Goal: Find specific page/section: Find specific page/section

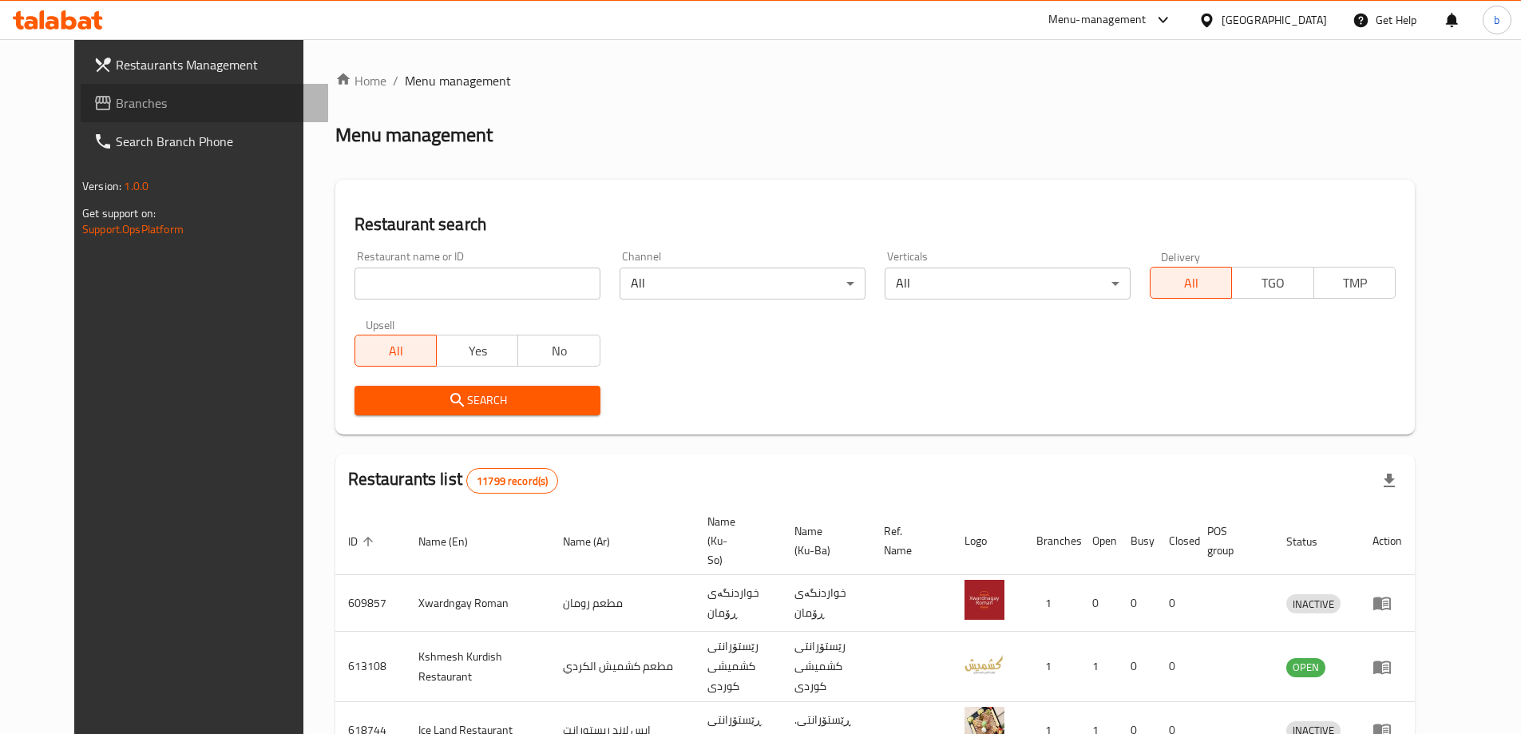
click at [116, 97] on span "Branches" at bounding box center [216, 102] width 200 height 19
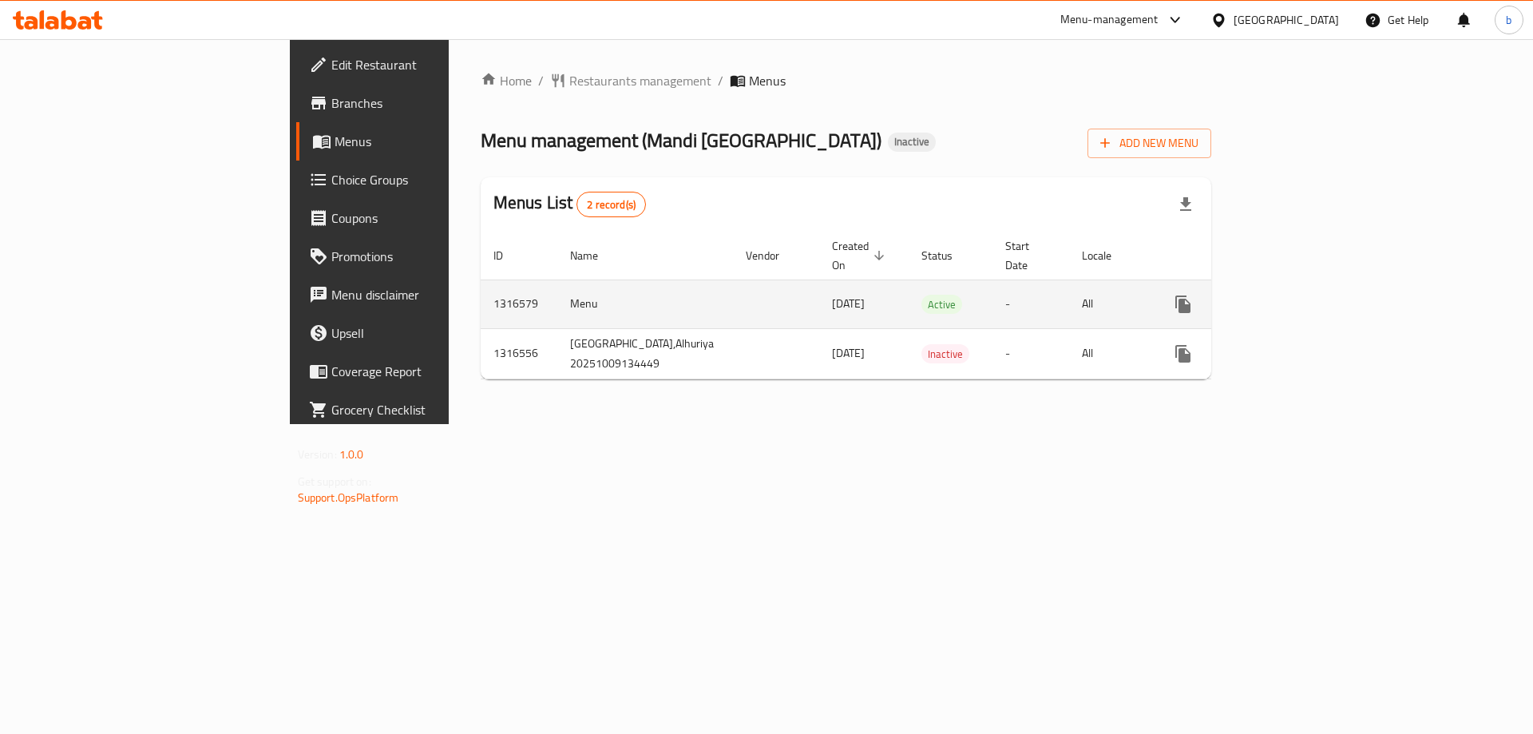
click at [1317, 285] on link "enhanced table" at bounding box center [1298, 304] width 38 height 38
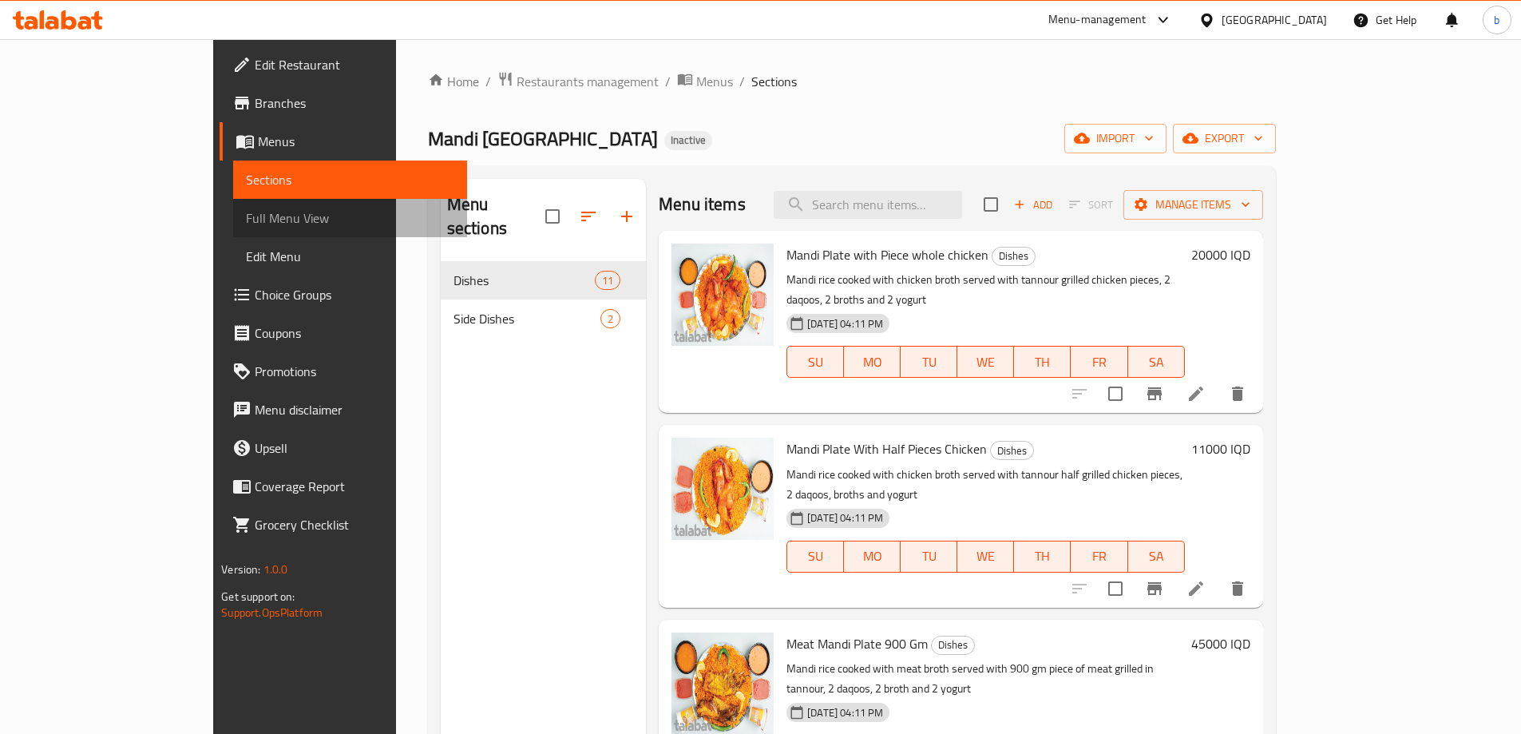
click at [246, 210] on span "Full Menu View" at bounding box center [350, 217] width 208 height 19
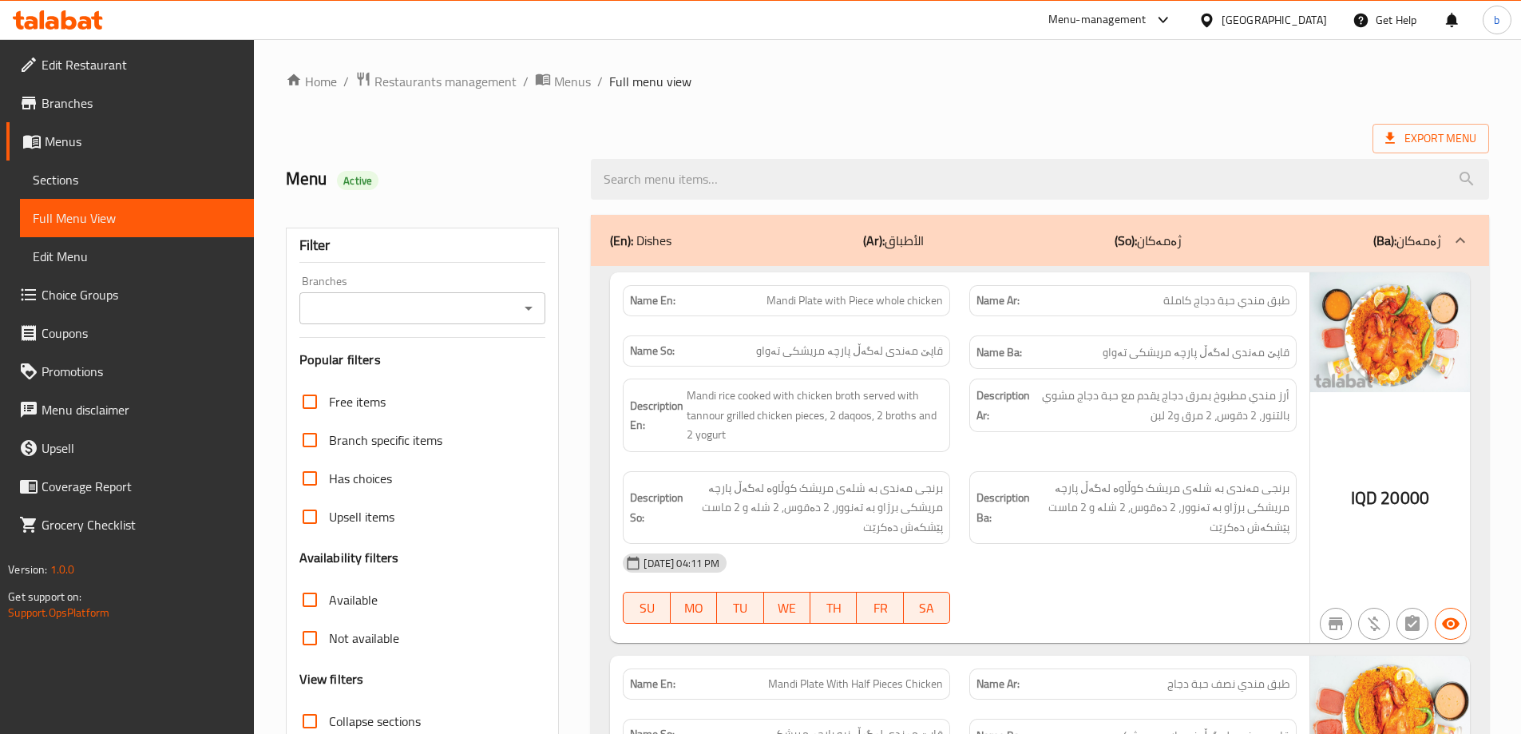
click at [529, 313] on icon "Open" at bounding box center [528, 308] width 19 height 19
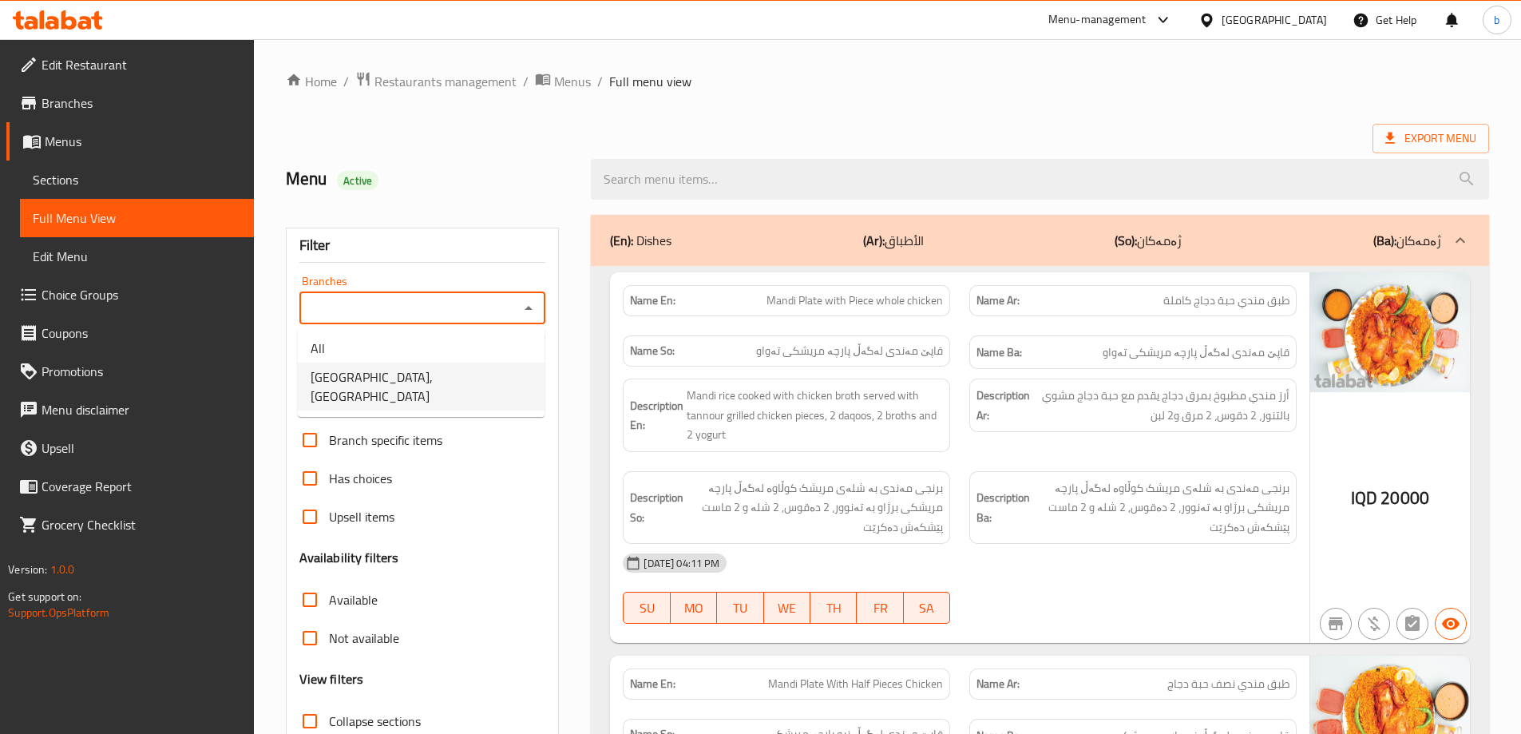
click at [400, 370] on span "[GEOGRAPHIC_DATA], [GEOGRAPHIC_DATA]" at bounding box center [421, 386] width 221 height 38
type input "[GEOGRAPHIC_DATA], [GEOGRAPHIC_DATA]"
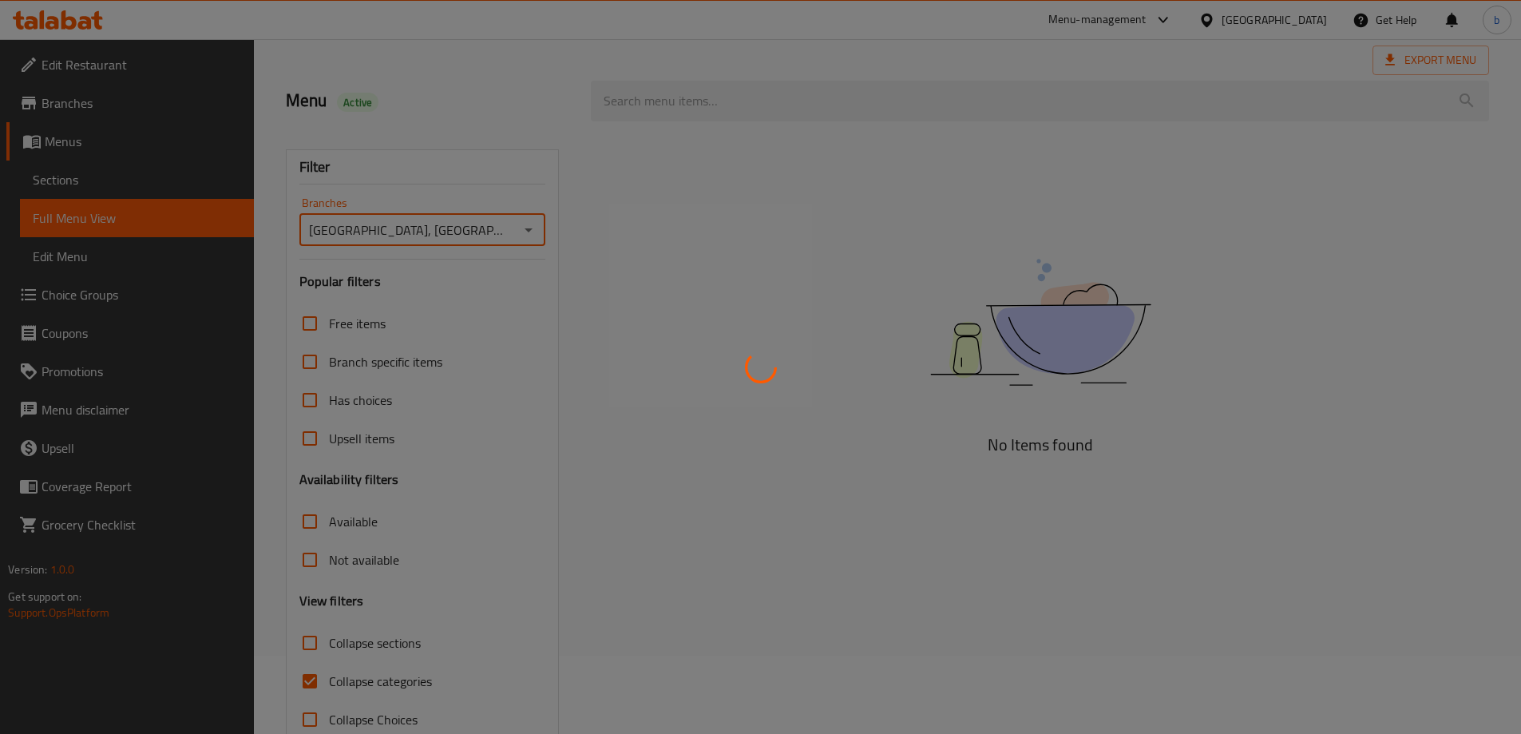
scroll to position [116, 0]
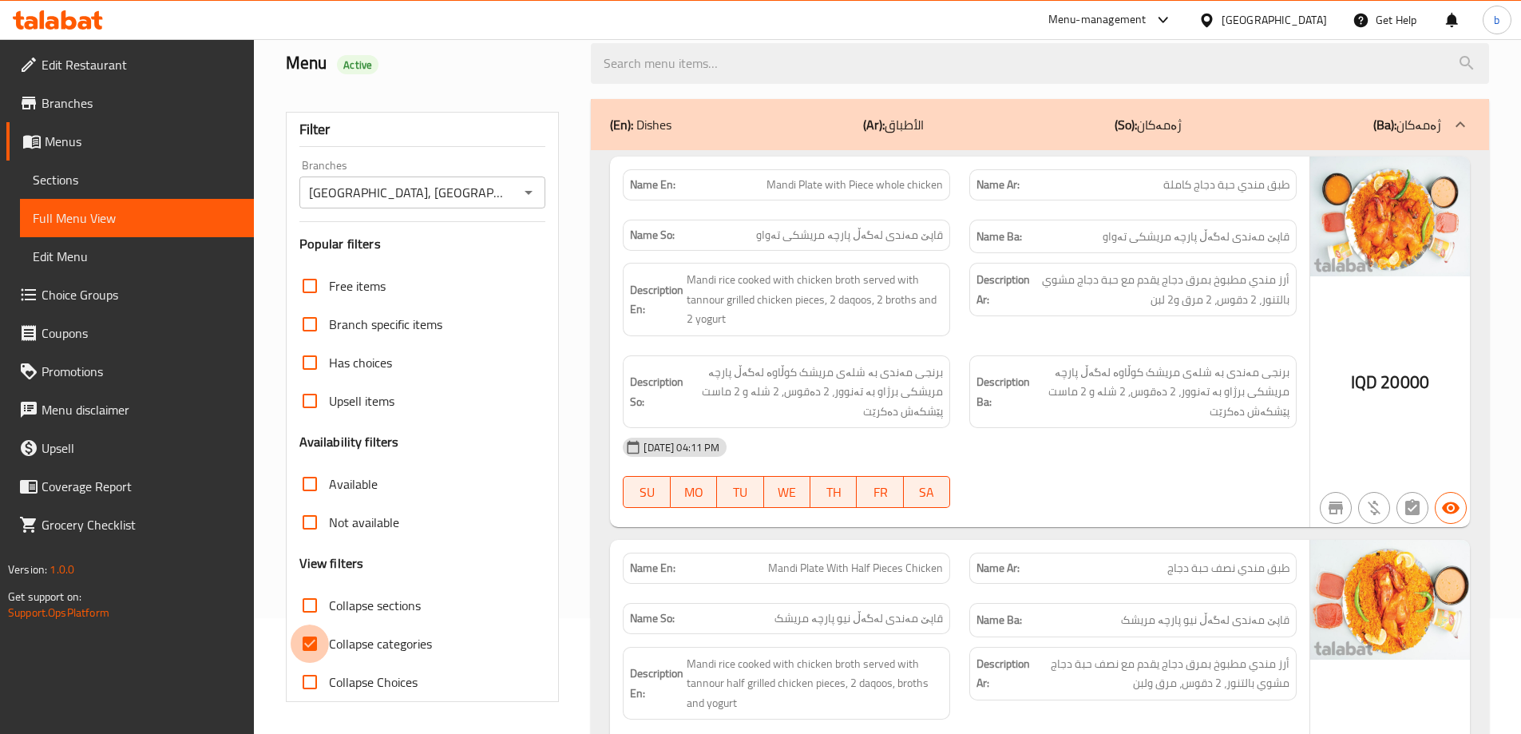
click at [311, 642] on input "Collapse categories" at bounding box center [310, 643] width 38 height 38
checkbox input "false"
click at [307, 609] on input "Collapse sections" at bounding box center [310, 605] width 38 height 38
checkbox input "true"
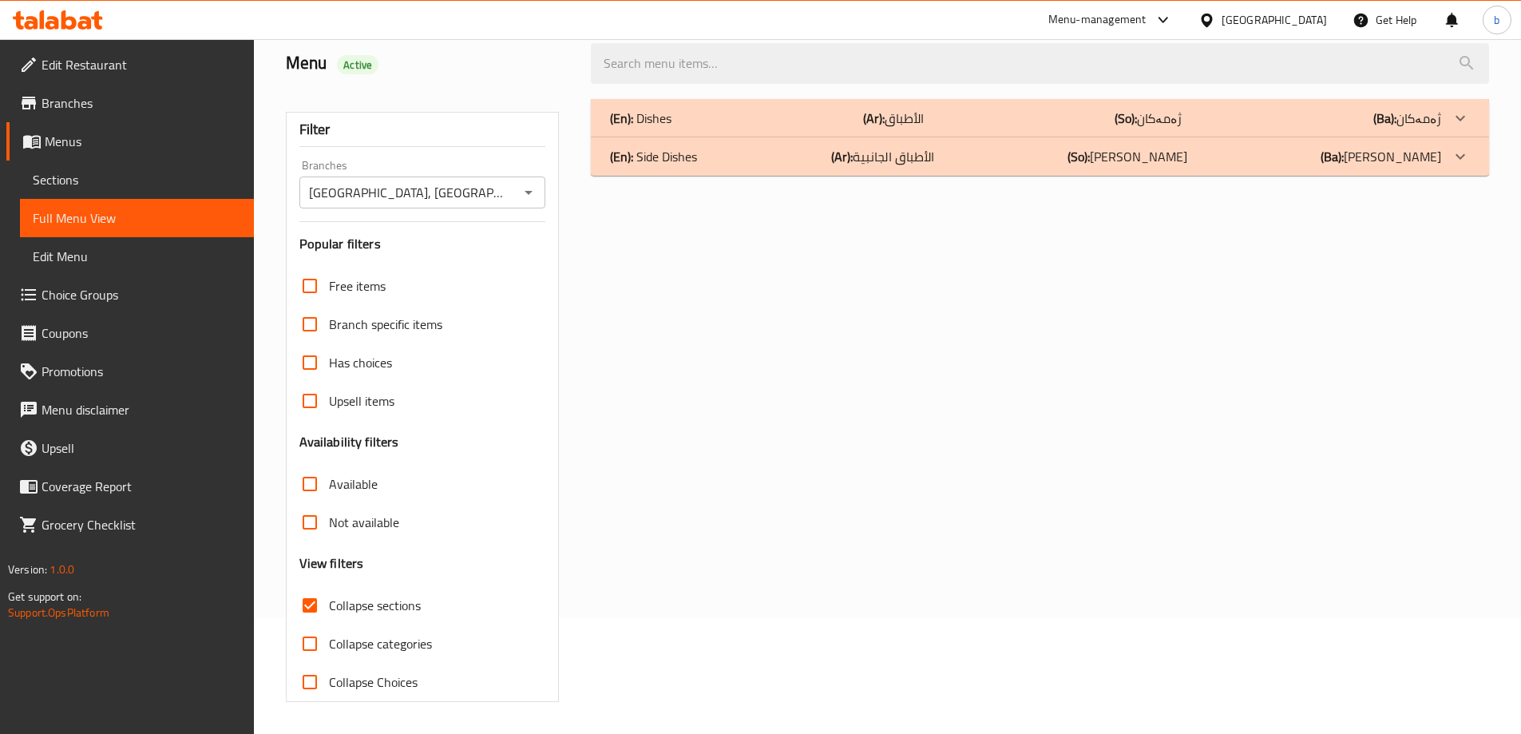
click at [843, 122] on div "(En): Dishes (Ar): الأطباق (So): ژەمەکان (Ba): ژەمەکان" at bounding box center [1025, 118] width 831 height 19
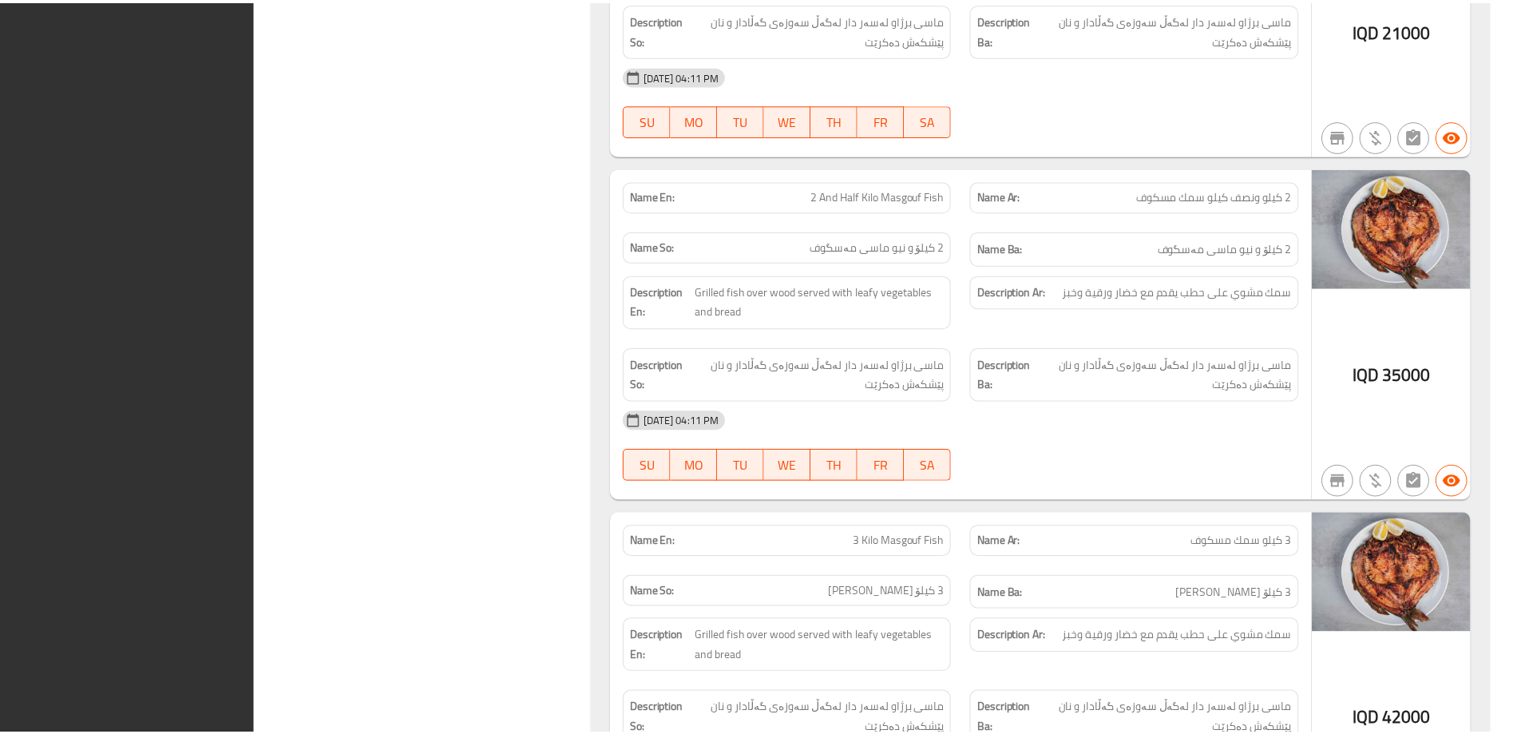
scroll to position [3664, 0]
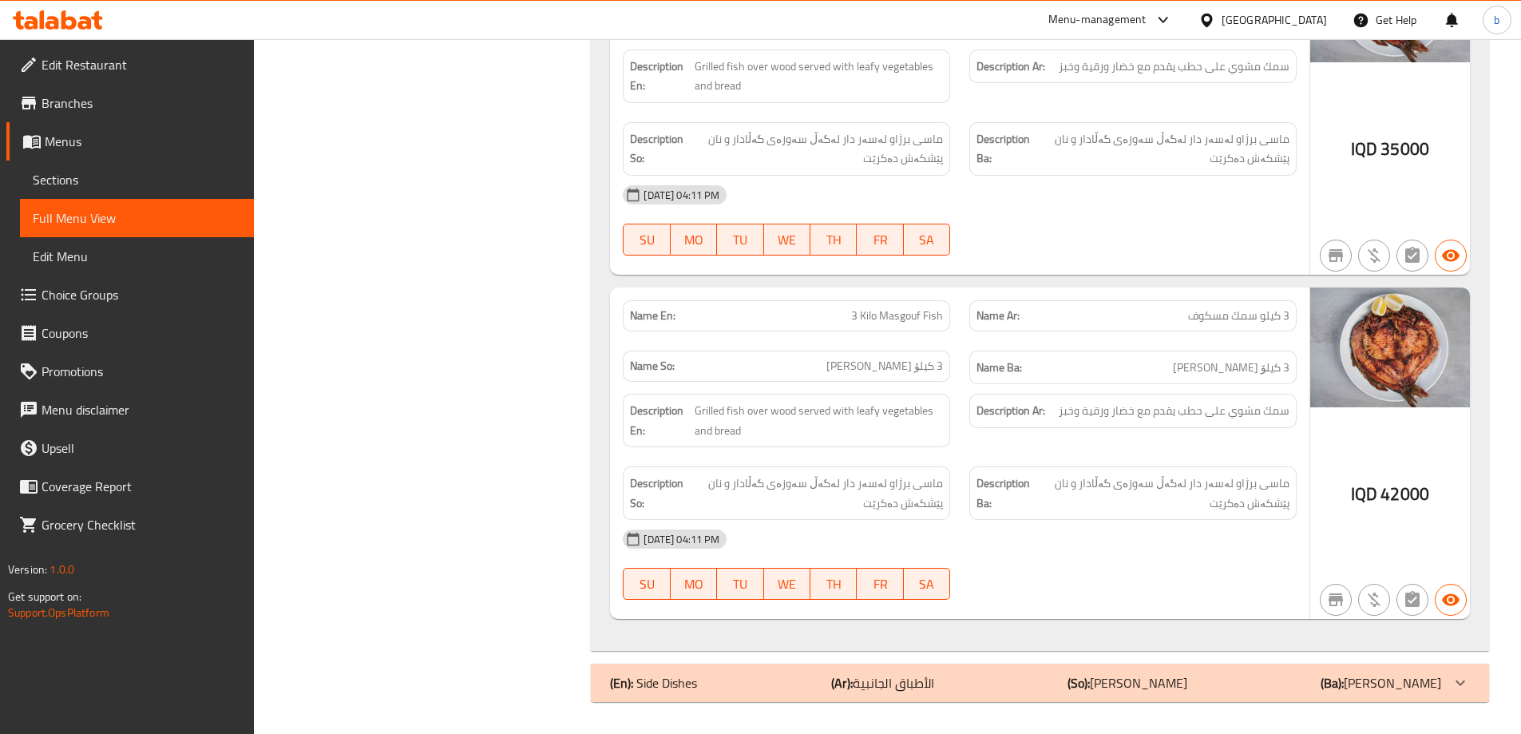
click at [79, 18] on icon at bounding box center [58, 19] width 90 height 19
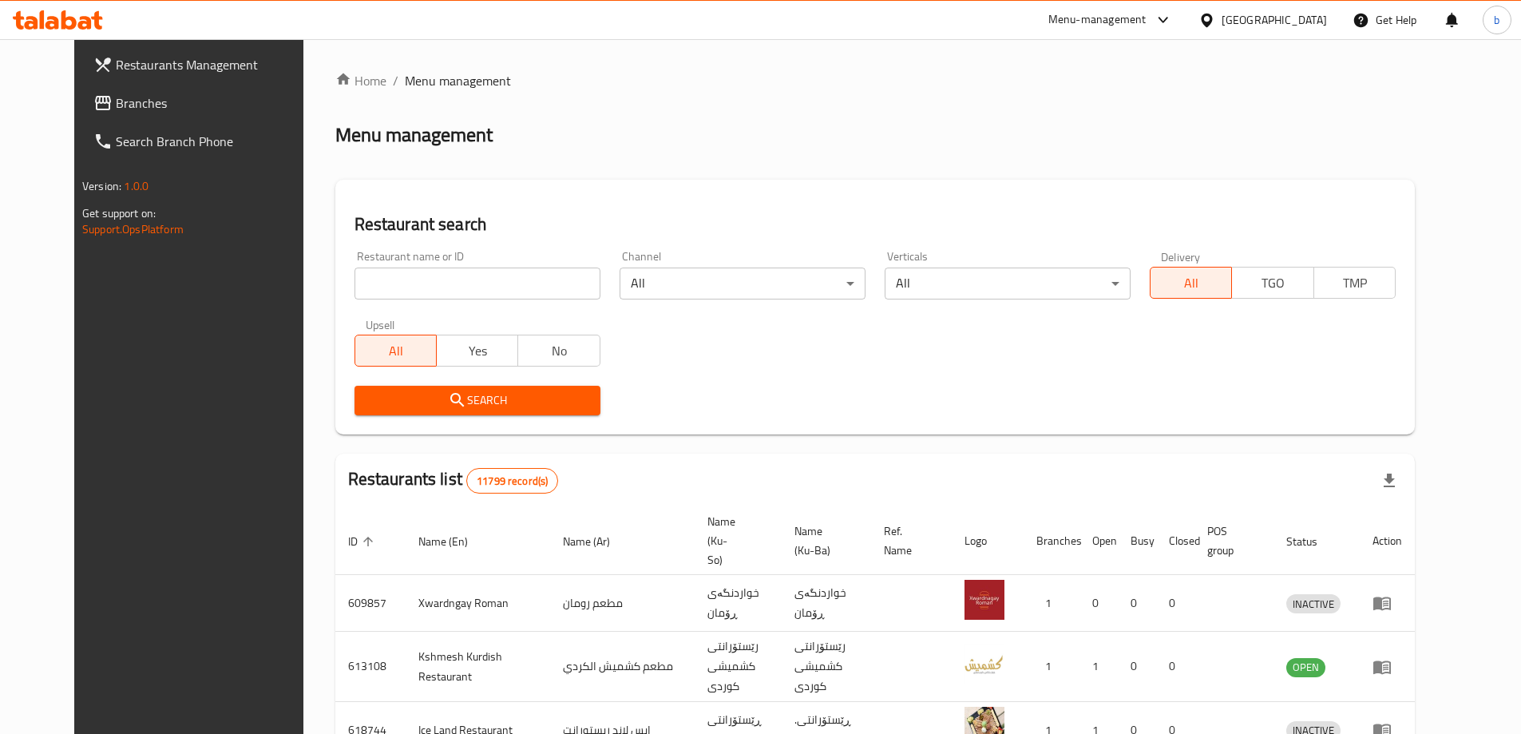
click at [70, 18] on icon at bounding box center [68, 19] width 15 height 19
